Goal: Task Accomplishment & Management: Manage account settings

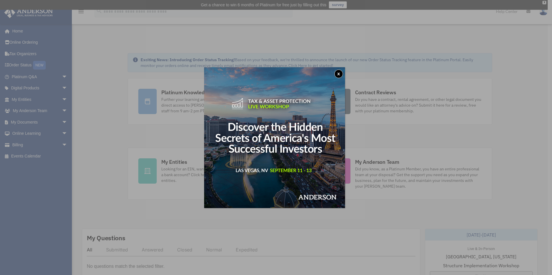
click at [338, 74] on button "x" at bounding box center [338, 74] width 9 height 9
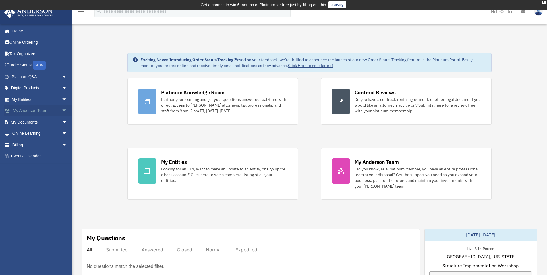
click at [24, 109] on link "My Anderson Team arrow_drop_down" at bounding box center [40, 110] width 72 height 11
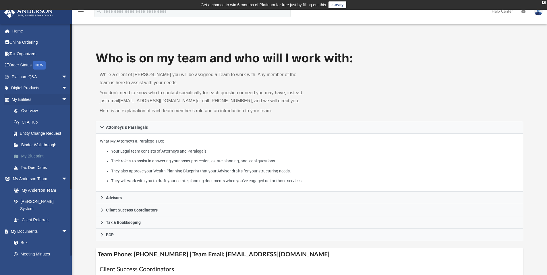
click at [38, 158] on link "My Blueprint" at bounding box center [42, 156] width 68 height 11
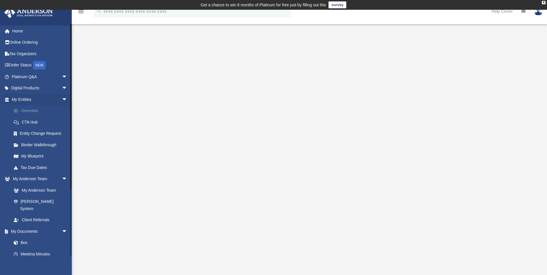
click at [28, 112] on link "Overview" at bounding box center [42, 110] width 68 height 11
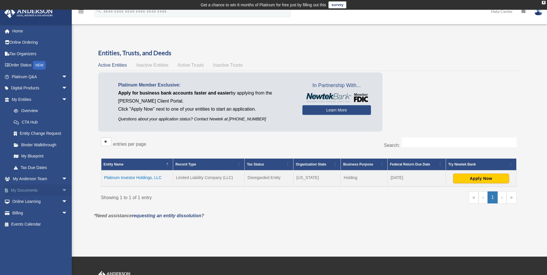
click at [24, 192] on link "My Documents arrow_drop_down" at bounding box center [40, 189] width 72 height 11
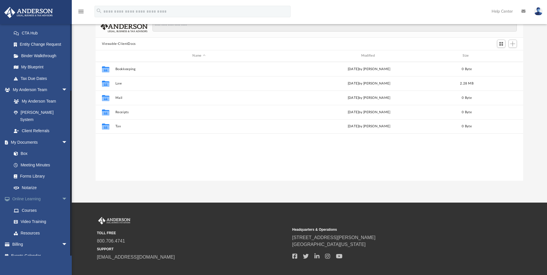
scroll to position [77, 0]
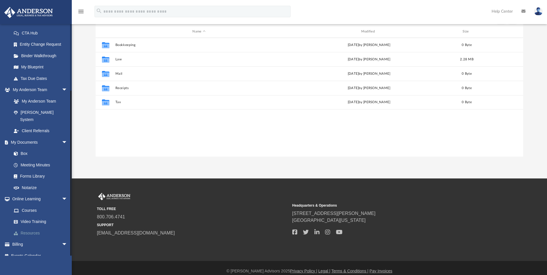
click at [27, 227] on link "Resources" at bounding box center [42, 232] width 68 height 11
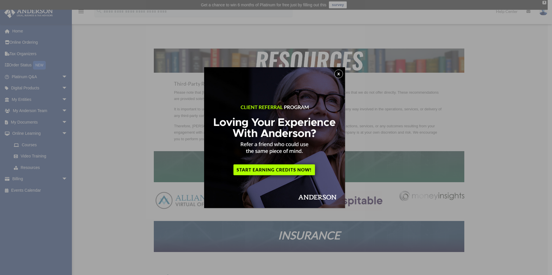
click at [339, 73] on button "x" at bounding box center [338, 74] width 9 height 9
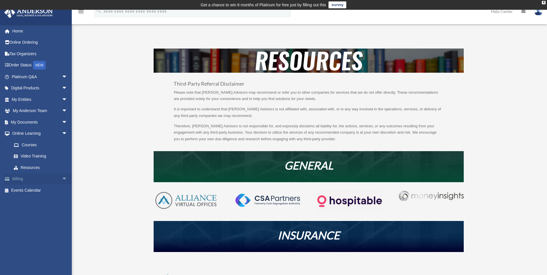
click at [33, 181] on link "Billing arrow_drop_down" at bounding box center [40, 178] width 72 height 11
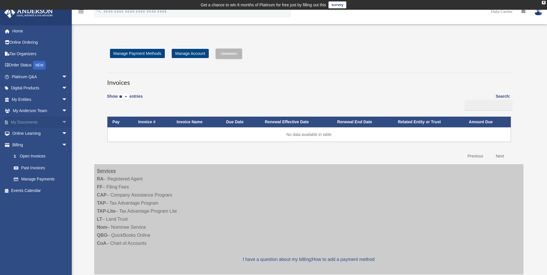
click at [37, 122] on link "My Documents arrow_drop_down" at bounding box center [40, 121] width 72 height 11
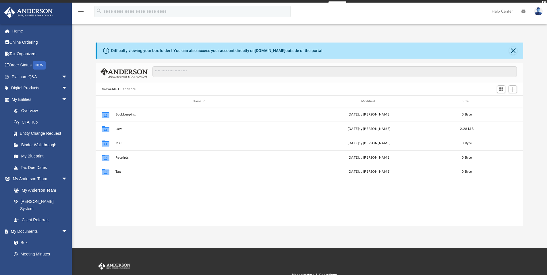
scroll to position [126, 423]
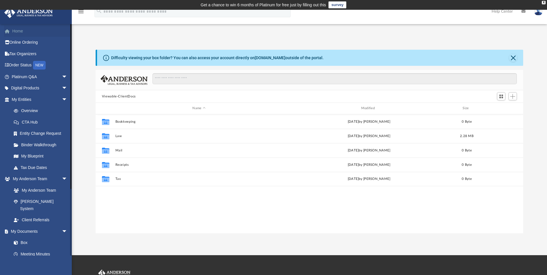
click at [19, 33] on link "Home" at bounding box center [40, 30] width 72 height 11
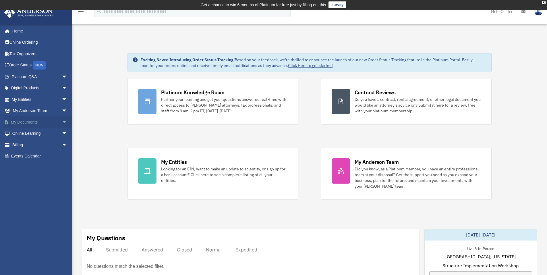
click at [19, 121] on link "My Documents arrow_drop_down" at bounding box center [40, 121] width 72 height 11
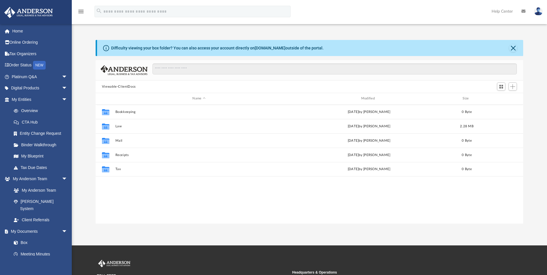
scroll to position [126, 423]
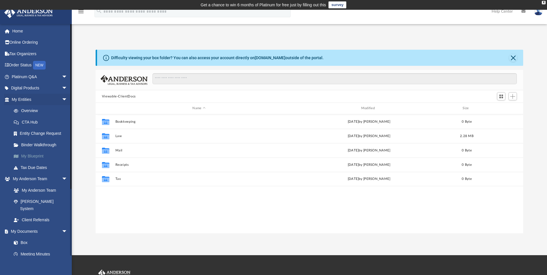
click at [39, 154] on link "My Blueprint" at bounding box center [42, 156] width 68 height 11
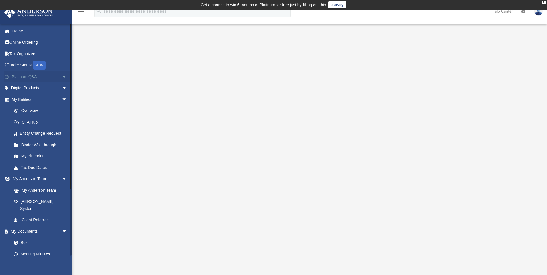
click at [31, 79] on link "Platinum Q&A arrow_drop_down" at bounding box center [40, 76] width 72 height 11
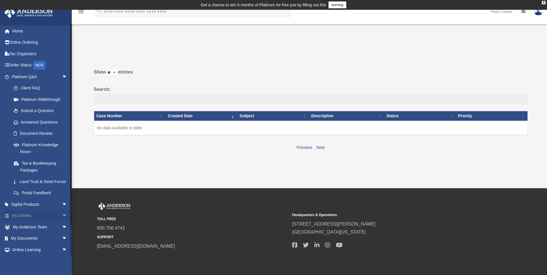
click at [26, 221] on link "My Entities arrow_drop_down" at bounding box center [40, 215] width 72 height 11
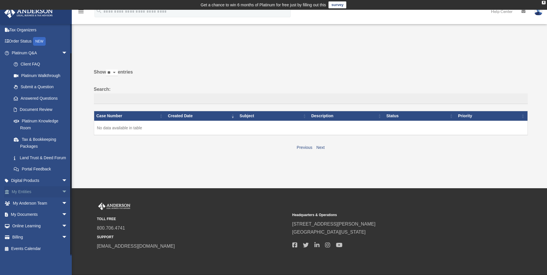
scroll to position [31, 0]
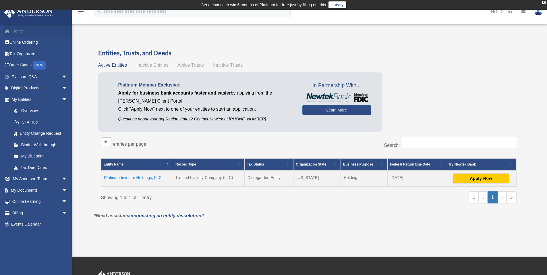
click at [18, 31] on link "Home" at bounding box center [40, 30] width 72 height 11
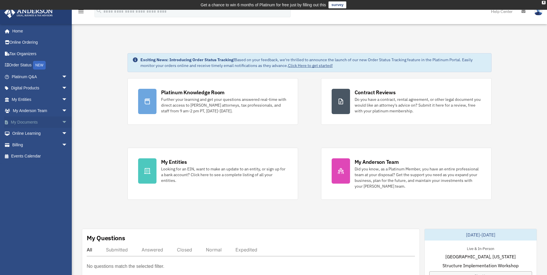
click at [25, 122] on link "My Documents arrow_drop_down" at bounding box center [40, 121] width 72 height 11
click at [22, 132] on link "Online Learning arrow_drop_down" at bounding box center [40, 133] width 72 height 11
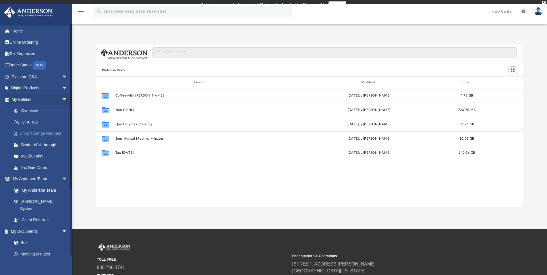
scroll to position [126, 423]
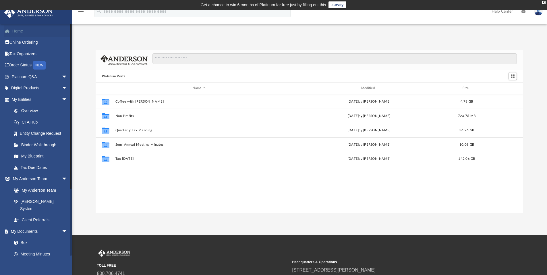
click at [20, 32] on link "Home" at bounding box center [40, 30] width 72 height 11
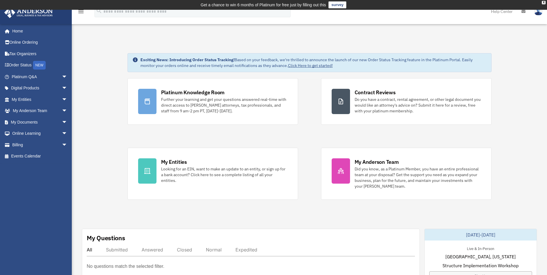
click at [541, 13] on img at bounding box center [538, 11] width 9 height 8
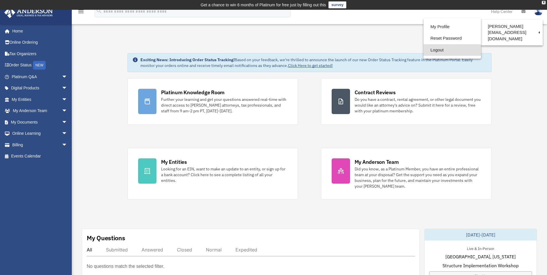
click at [441, 50] on link "Logout" at bounding box center [452, 50] width 57 height 12
